Goal: Task Accomplishment & Management: Understand process/instructions

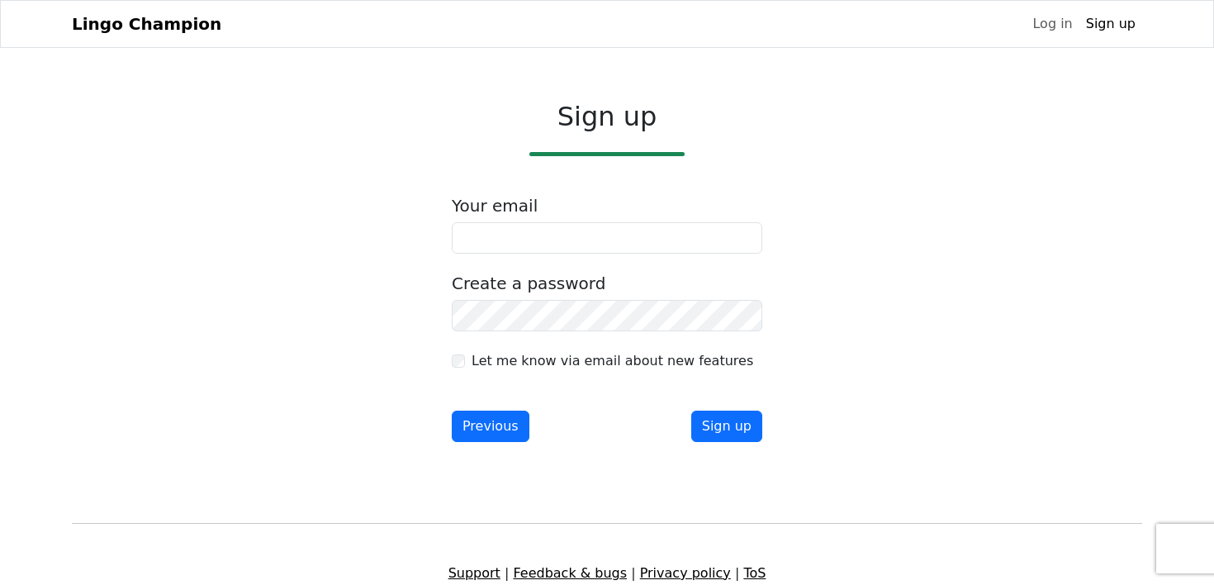
click at [563, 361] on label "Let me know via email about new features" at bounding box center [613, 361] width 282 height 20
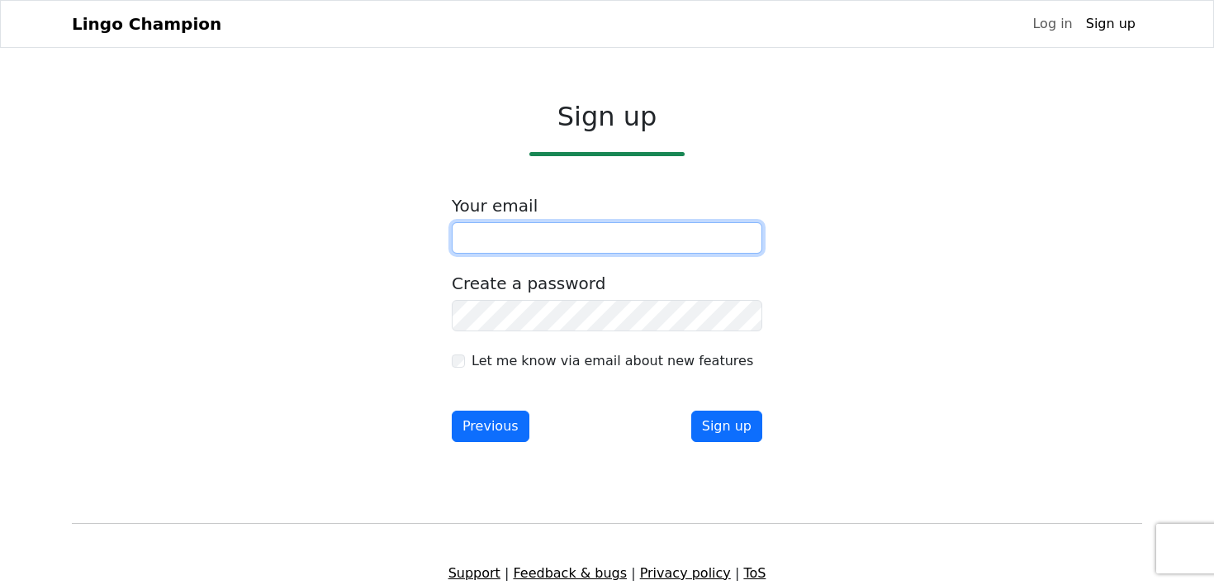
click at [574, 240] on input "email" at bounding box center [607, 237] width 311 height 31
type input "**********"
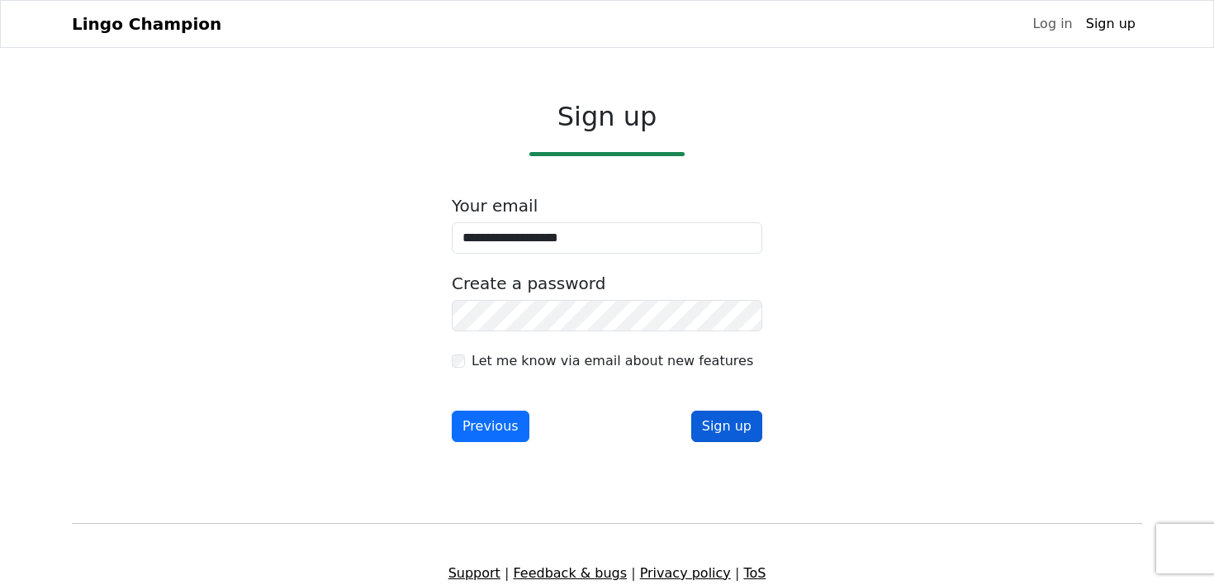
click at [753, 430] on button "Sign up" at bounding box center [726, 426] width 71 height 31
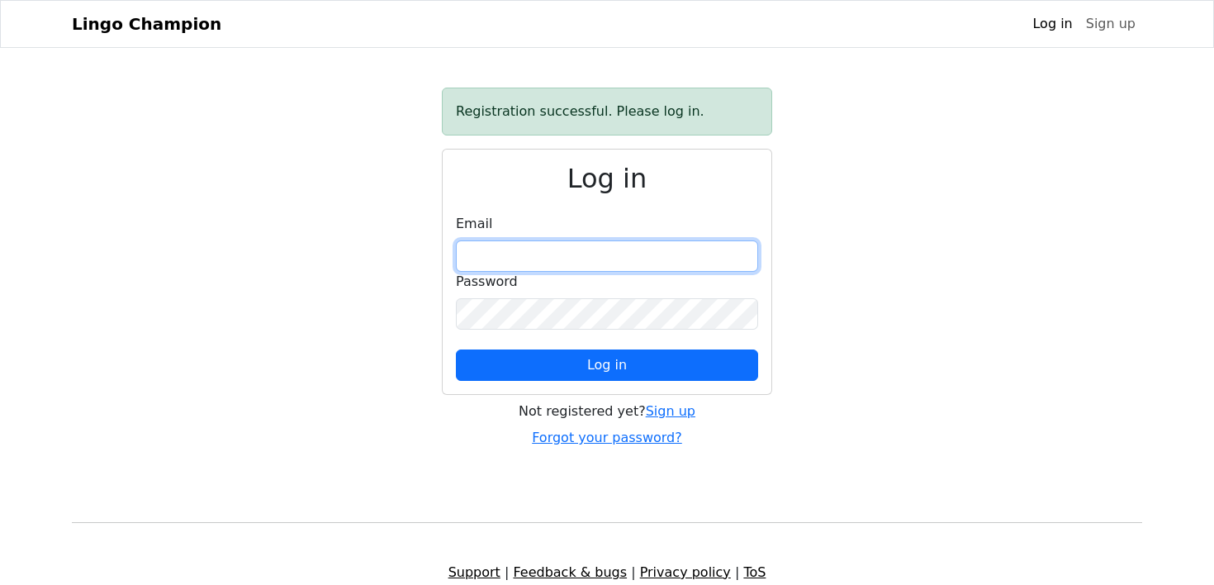
click at [689, 258] on input "email" at bounding box center [607, 255] width 302 height 31
type input "**********"
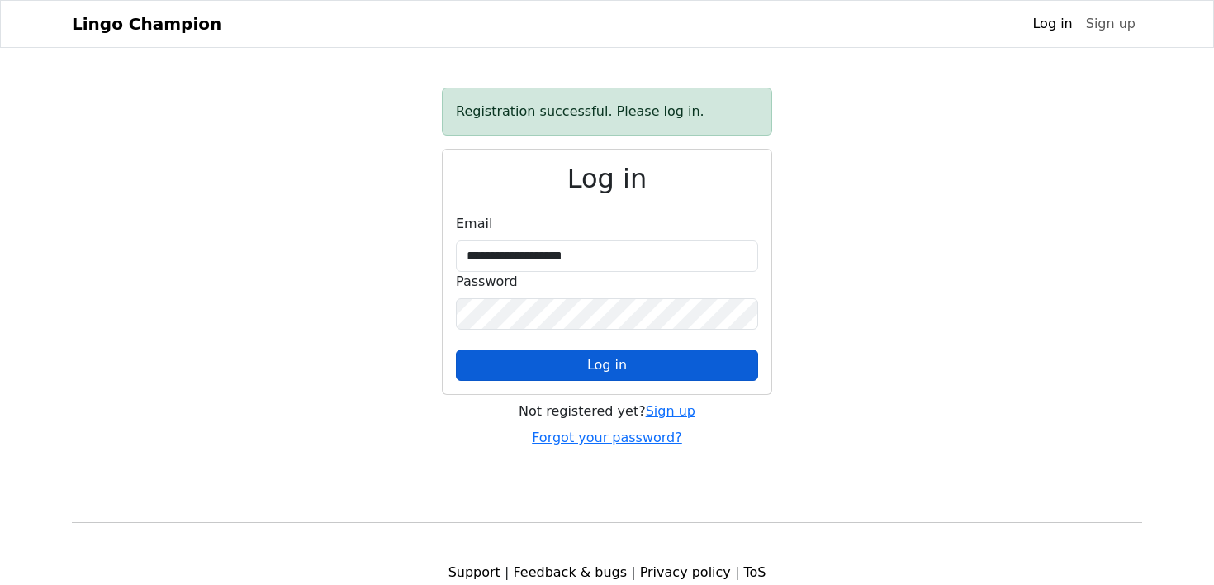
click at [653, 377] on button "Log in" at bounding box center [607, 364] width 302 height 31
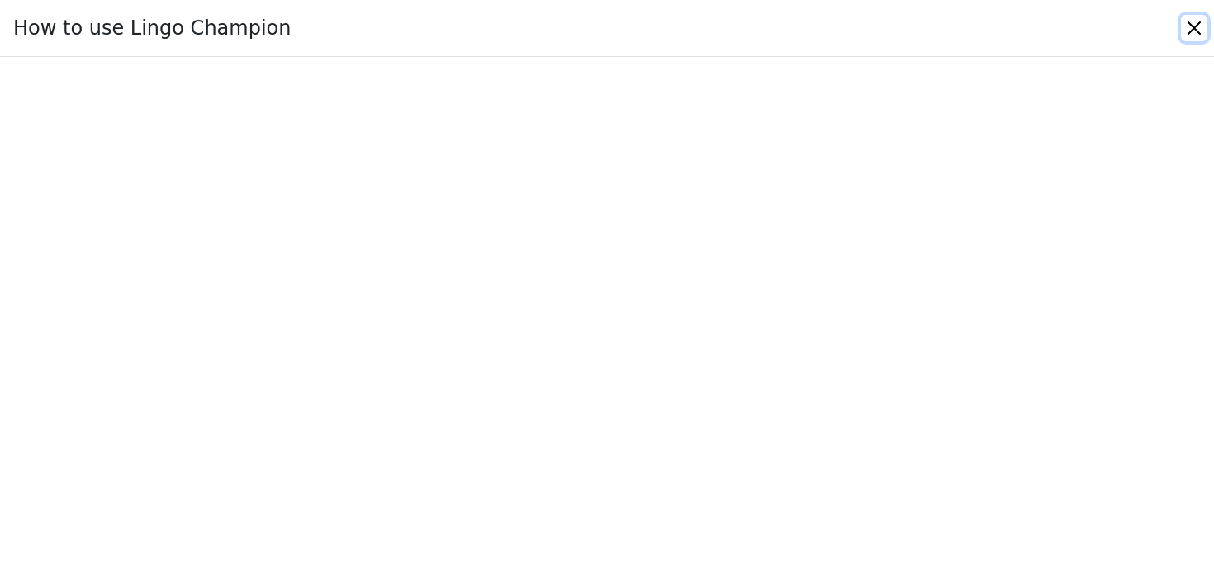
click at [1197, 25] on button "Close" at bounding box center [1194, 28] width 26 height 26
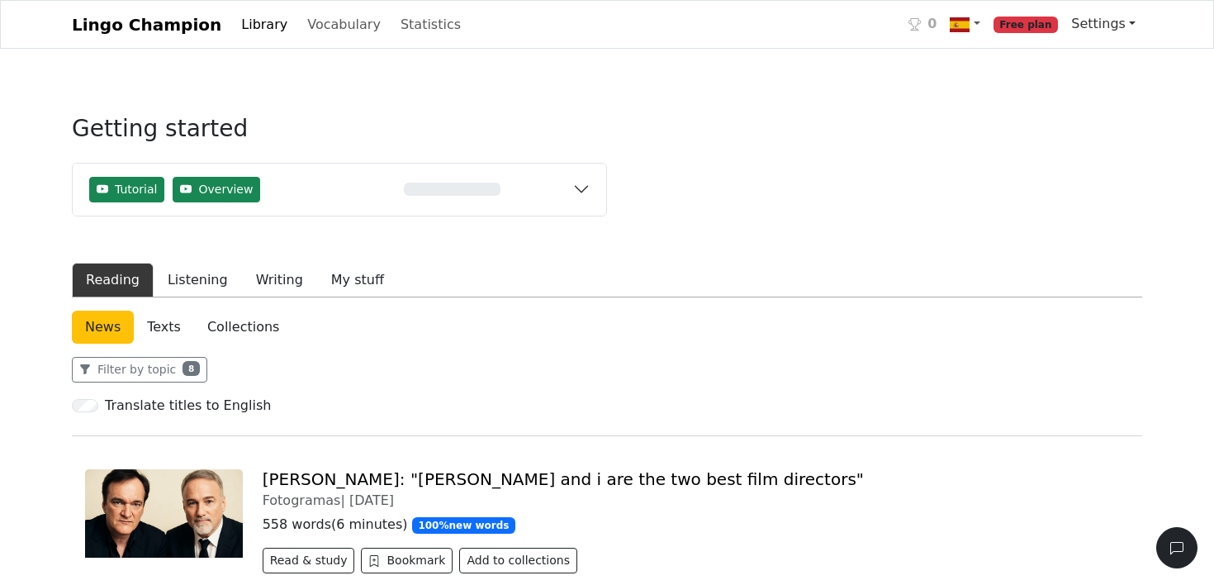
click at [1100, 24] on link "Settings" at bounding box center [1104, 23] width 78 height 33
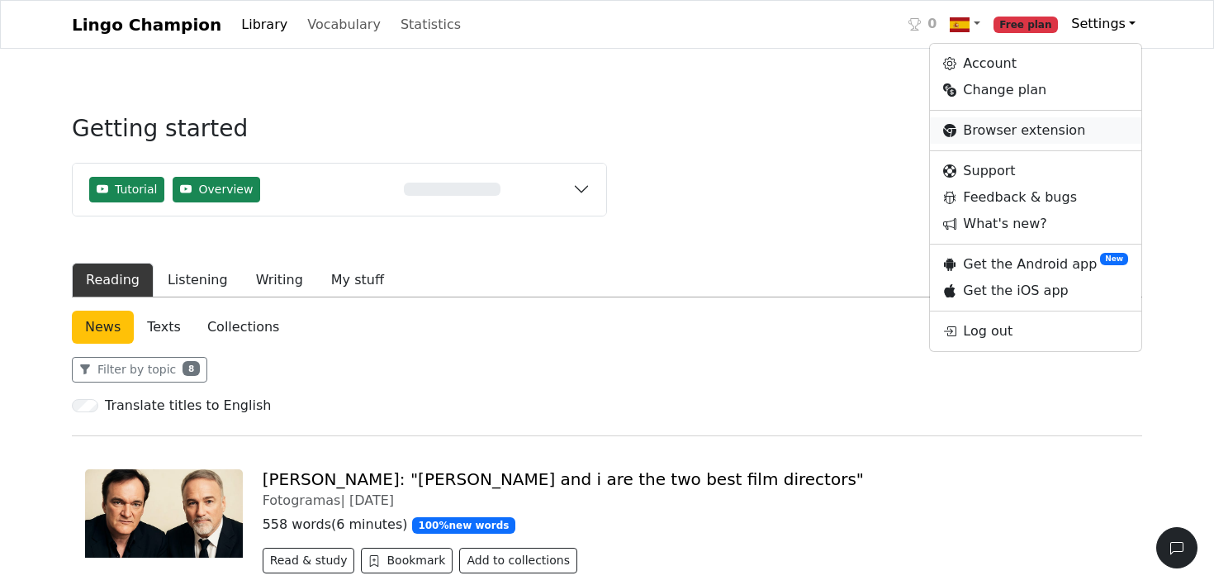
click at [1067, 136] on link "Browser extension" at bounding box center [1035, 130] width 211 height 26
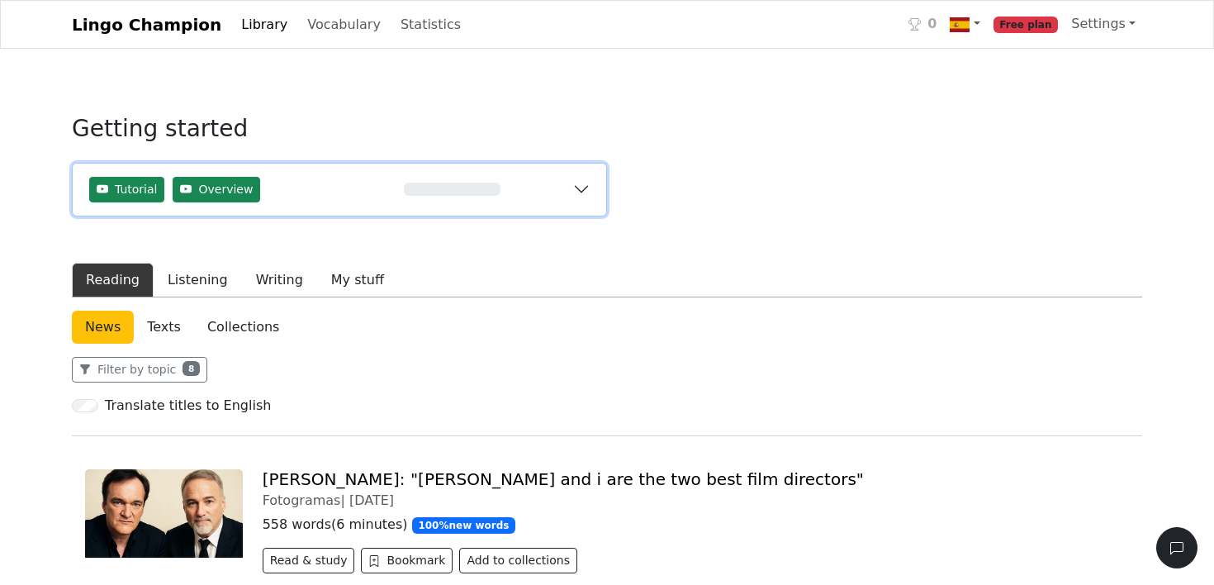
click at [565, 192] on div "0%" at bounding box center [452, 189] width 242 height 13
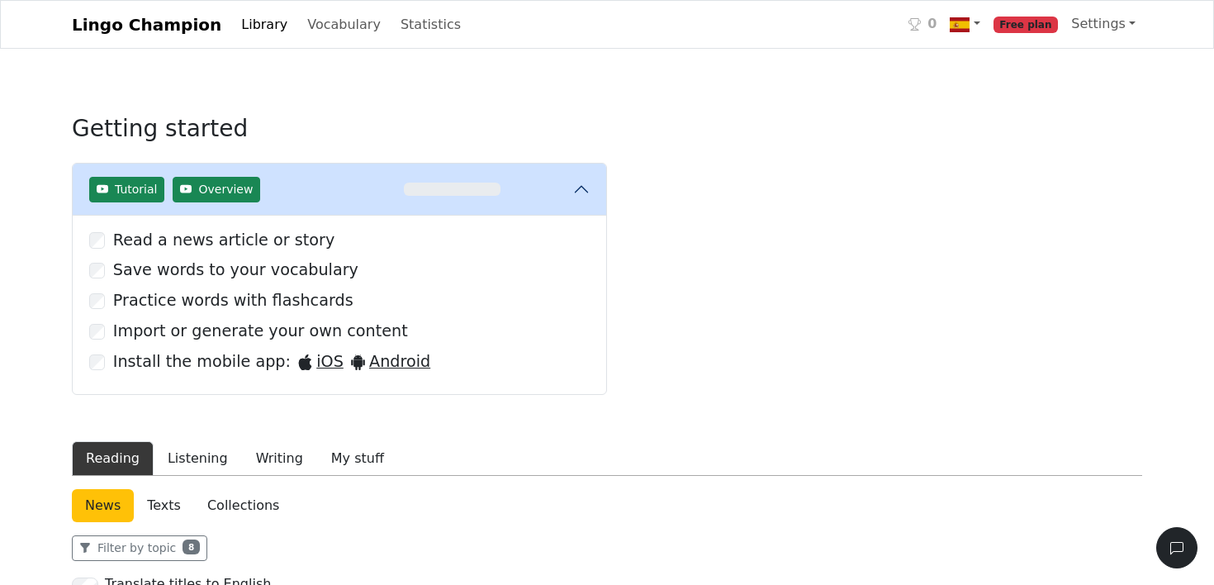
click at [279, 246] on label "Read a news article or story" at bounding box center [223, 241] width 221 height 24
click at [485, 270] on div "Save words to your vocabulary" at bounding box center [339, 271] width 501 height 24
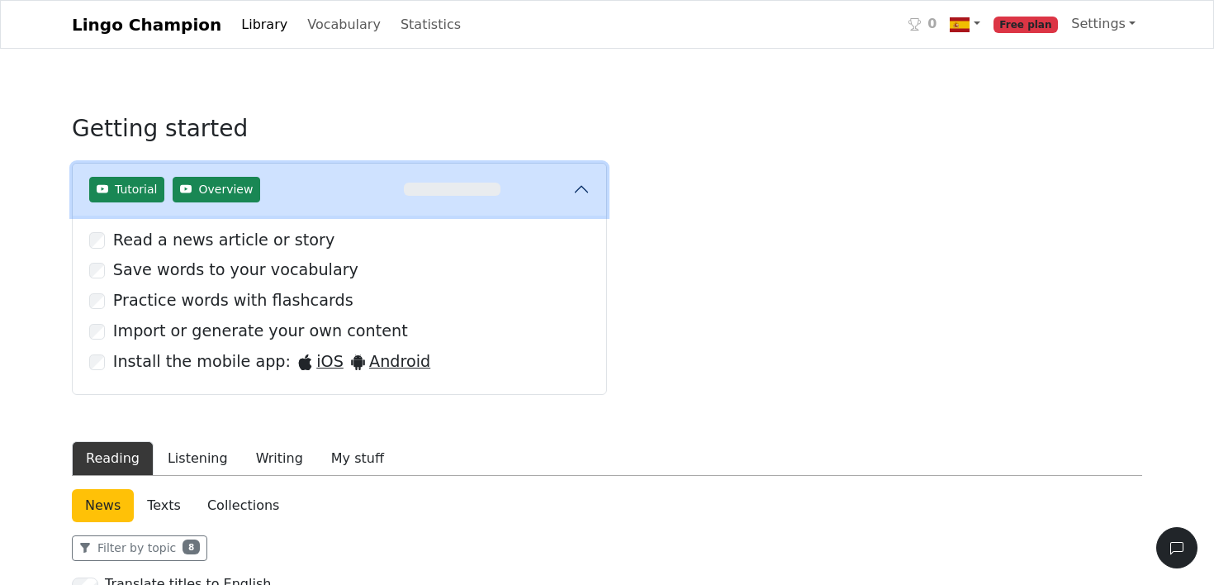
click at [594, 185] on button "Tutorial Overview 0%" at bounding box center [340, 190] width 534 height 52
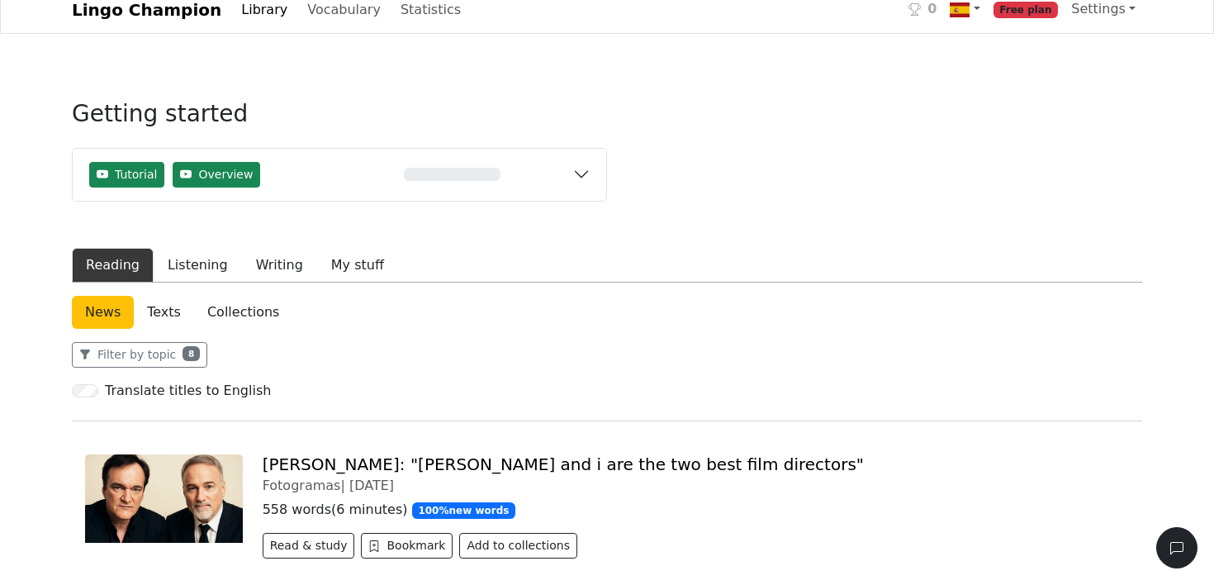
scroll to position [18, 0]
